Goal: Find specific page/section: Find specific page/section

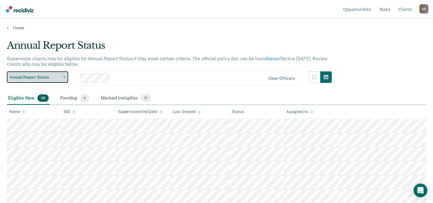
click at [63, 77] on span "button" at bounding box center [63, 76] width 5 height 1
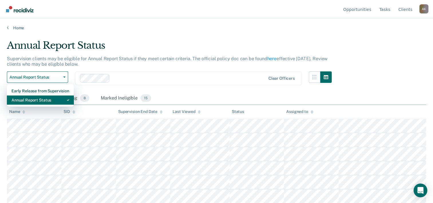
click at [47, 100] on div "Annual Report Status" at bounding box center [40, 99] width 58 height 9
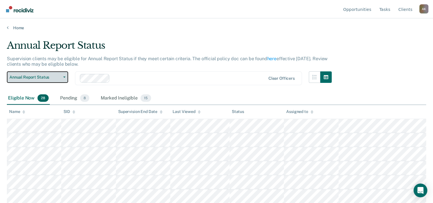
click at [66, 76] on button "Annual Report Status" at bounding box center [37, 76] width 61 height 11
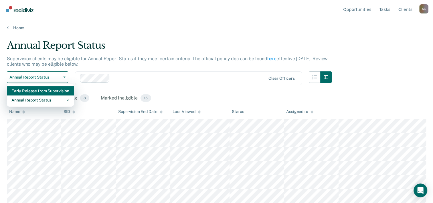
click at [38, 92] on div "Early Release from Supervision" at bounding box center [40, 90] width 58 height 9
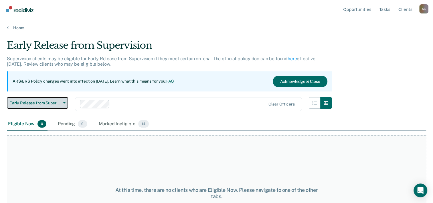
scroll to position [29, 0]
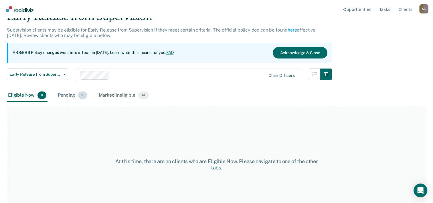
click at [69, 95] on div "Pending 9" at bounding box center [73, 95] width 32 height 13
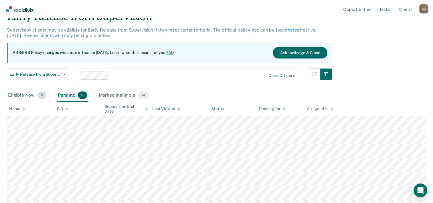
click at [21, 94] on div "Eligible Now 0" at bounding box center [27, 95] width 41 height 13
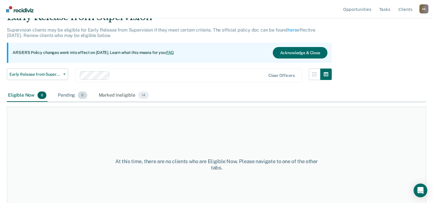
click at [72, 95] on div "Pending 9" at bounding box center [73, 95] width 32 height 13
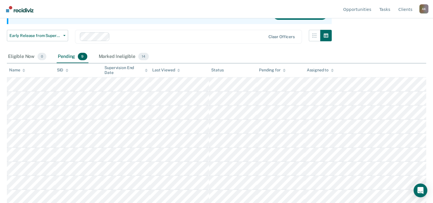
scroll to position [68, 0]
click at [108, 55] on div "Marked Ineligible 14" at bounding box center [124, 56] width 52 height 13
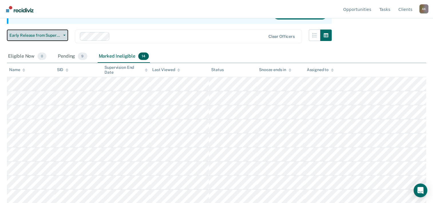
click at [65, 34] on button "Early Release from Supervision" at bounding box center [37, 35] width 61 height 11
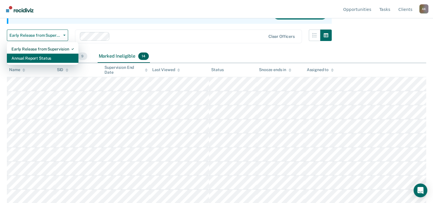
click at [40, 56] on div "Annual Report Status" at bounding box center [42, 58] width 62 height 9
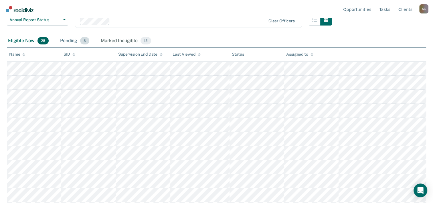
click at [70, 39] on div "Pending 8" at bounding box center [75, 41] width 32 height 13
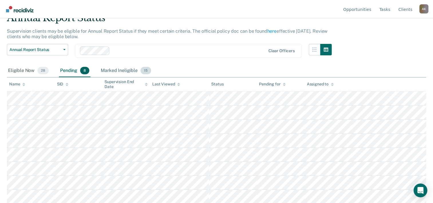
click at [110, 70] on div "Marked Ineligible 15" at bounding box center [126, 70] width 52 height 13
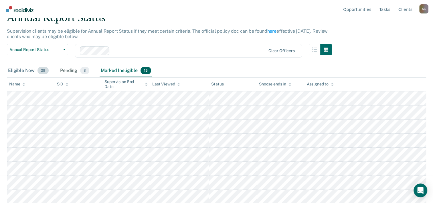
click at [24, 67] on div "Eligible Now 28" at bounding box center [28, 70] width 43 height 13
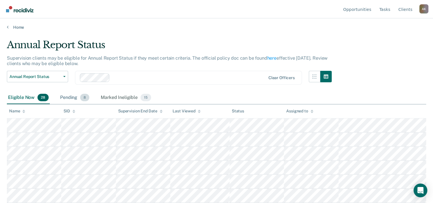
scroll to position [0, 0]
